Goal: Use online tool/utility: Utilize a website feature to perform a specific function

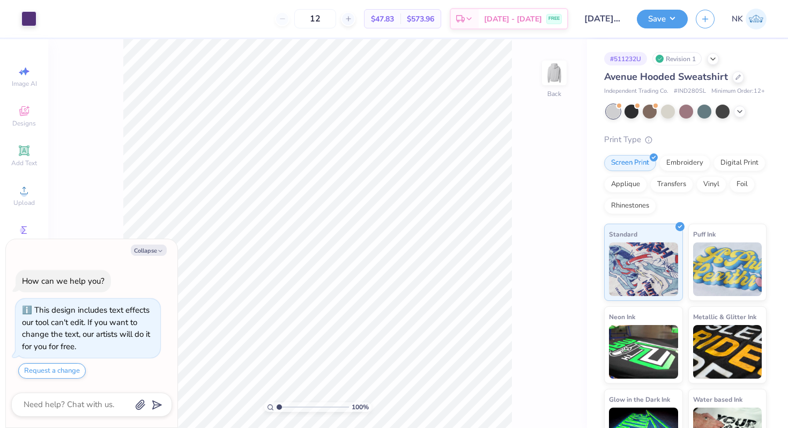
scroll to position [18, 0]
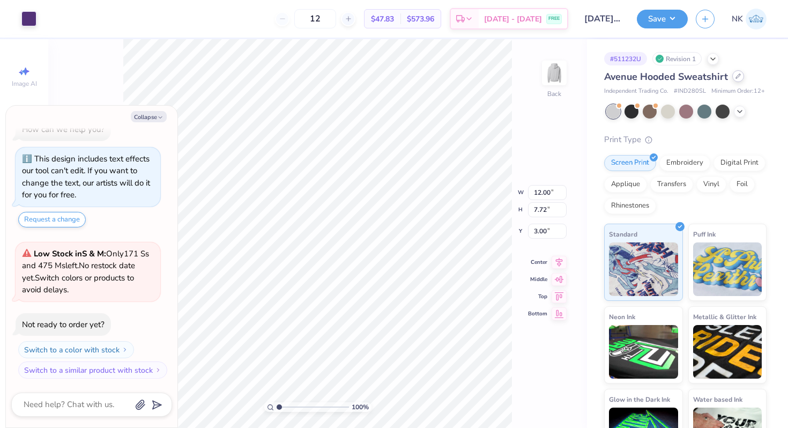
click at [738, 80] on div at bounding box center [739, 76] width 12 height 12
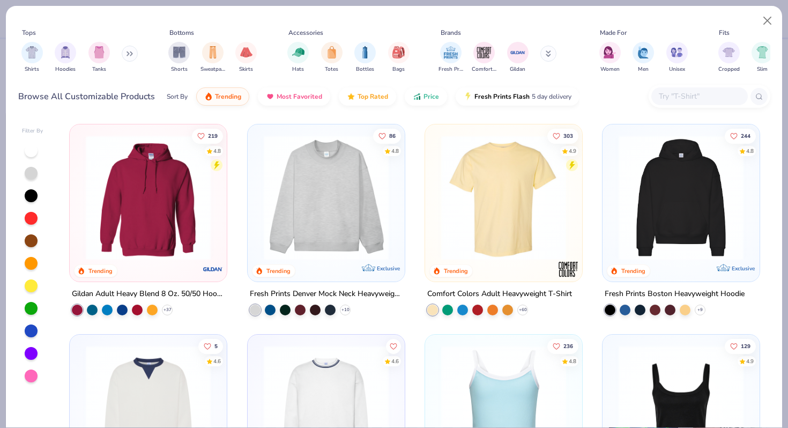
type textarea "x"
click at [680, 98] on input "text" at bounding box center [699, 96] width 83 height 12
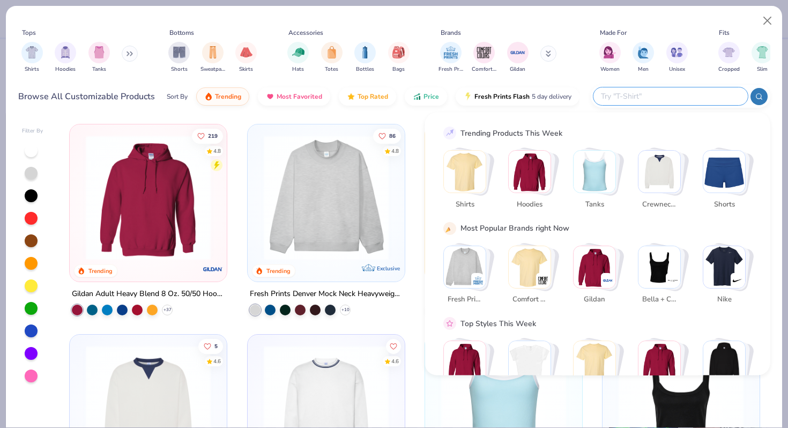
paste input "SS3000"
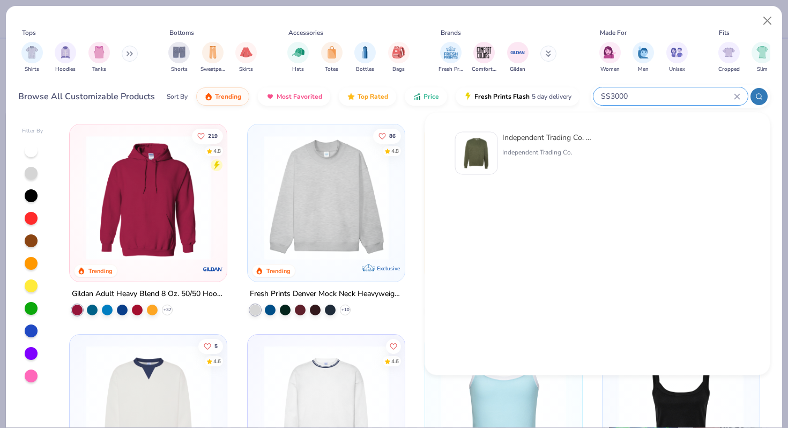
type input "SS3000"
click at [526, 138] on div "Independent Trading Co. Midweight Sweatshirt" at bounding box center [547, 137] width 90 height 11
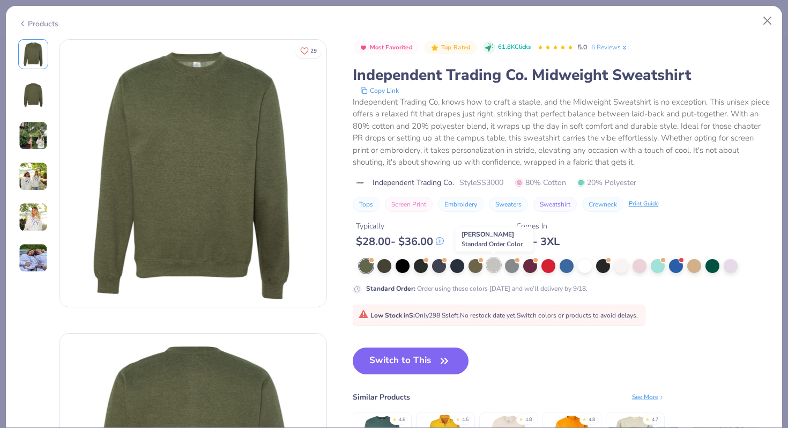
click at [494, 267] on div at bounding box center [494, 265] width 14 height 14
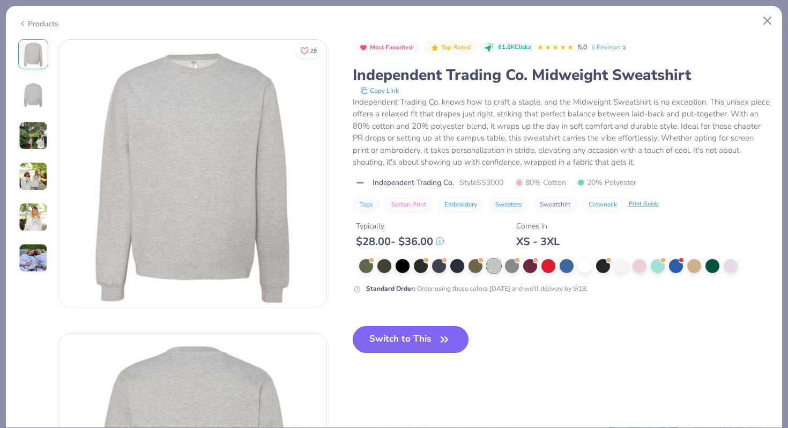
click at [427, 336] on button "Switch to This" at bounding box center [411, 339] width 116 height 27
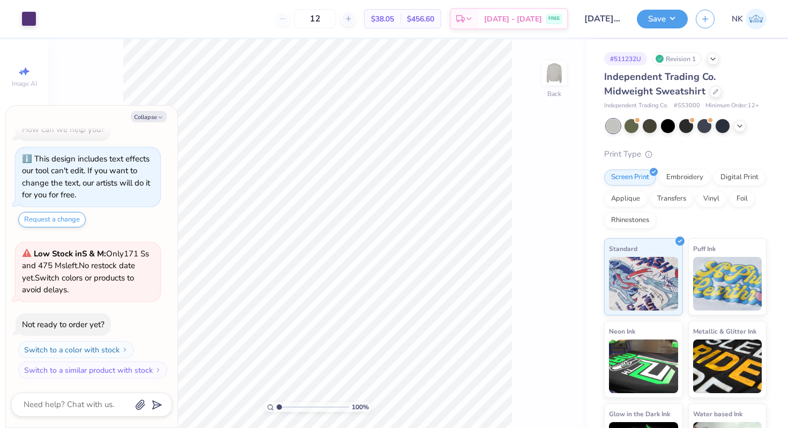
type textarea "x"
click at [542, 228] on input "4.15" at bounding box center [547, 231] width 39 height 15
type input "3"
type textarea "x"
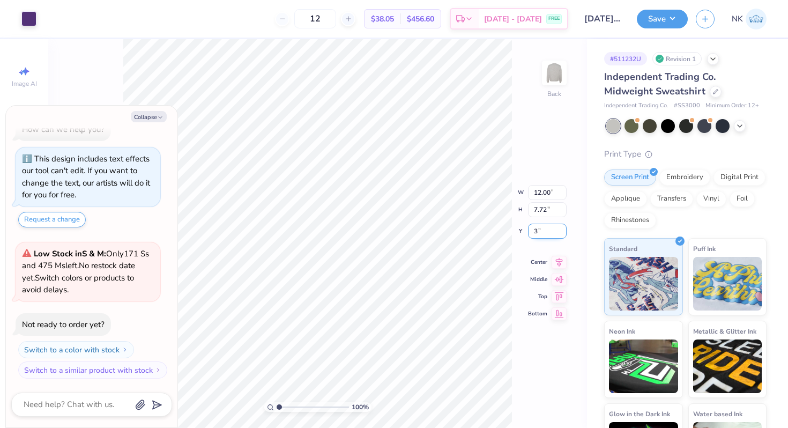
type input "3.00"
click at [558, 247] on icon at bounding box center [559, 252] width 15 height 13
click at [666, 24] on button "Save" at bounding box center [662, 17] width 51 height 19
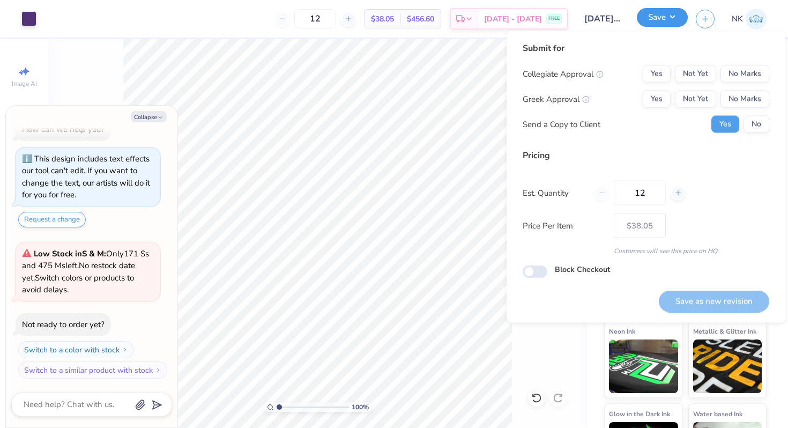
type textarea "x"
click at [737, 72] on button "No Marks" at bounding box center [745, 73] width 49 height 17
click at [737, 102] on button "No Marks" at bounding box center [745, 99] width 49 height 17
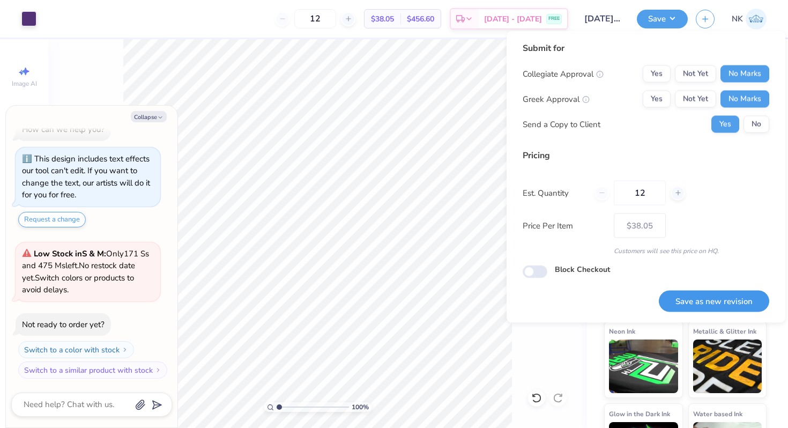
click at [707, 290] on button "Save as new revision" at bounding box center [714, 301] width 110 height 22
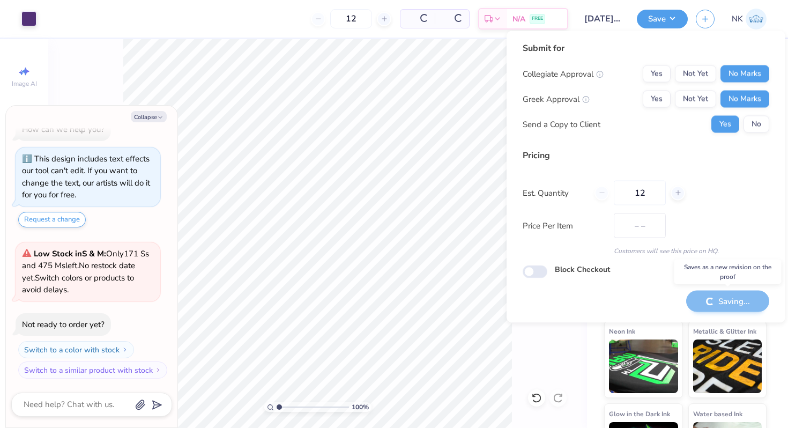
type input "$38.05"
type textarea "x"
